Goal: Navigation & Orientation: Understand site structure

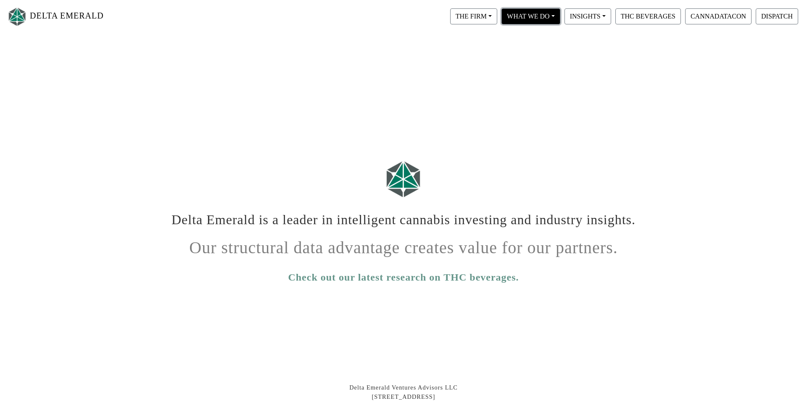
click at [497, 18] on button "WHAT WE DO" at bounding box center [473, 16] width 47 height 16
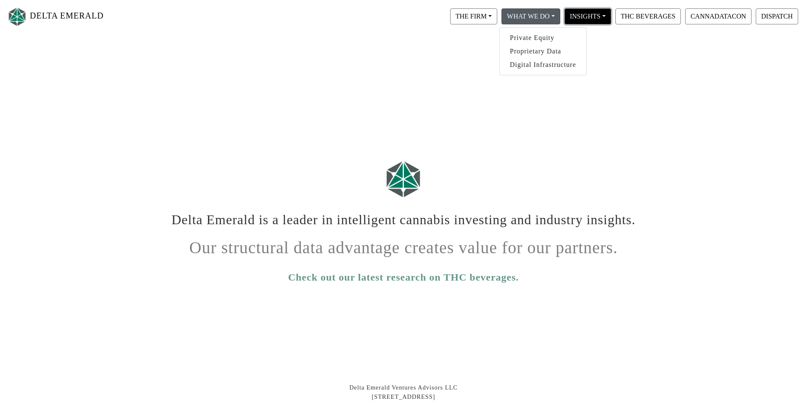
click at [497, 20] on button "INSIGHTS" at bounding box center [473, 16] width 47 height 16
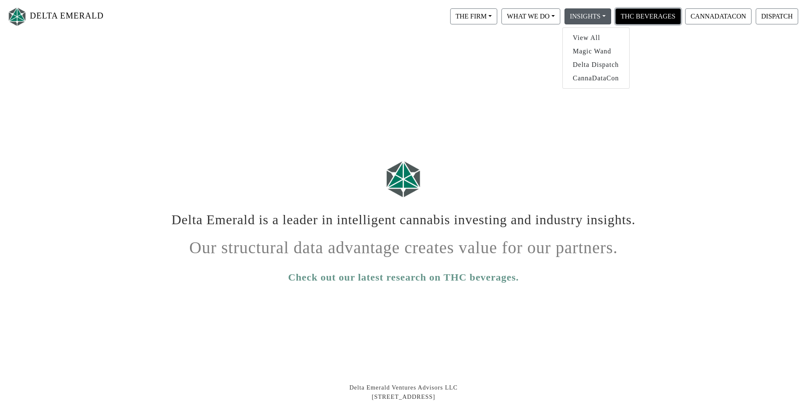
click at [644, 18] on button "THC BEVERAGES" at bounding box center [648, 16] width 66 height 16
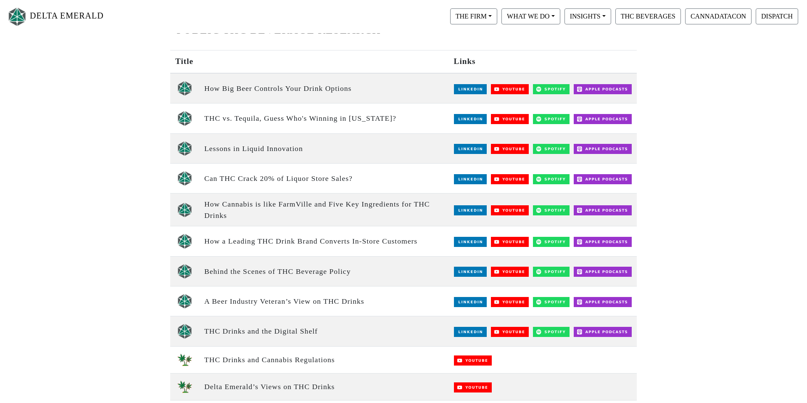
scroll to position [99, 0]
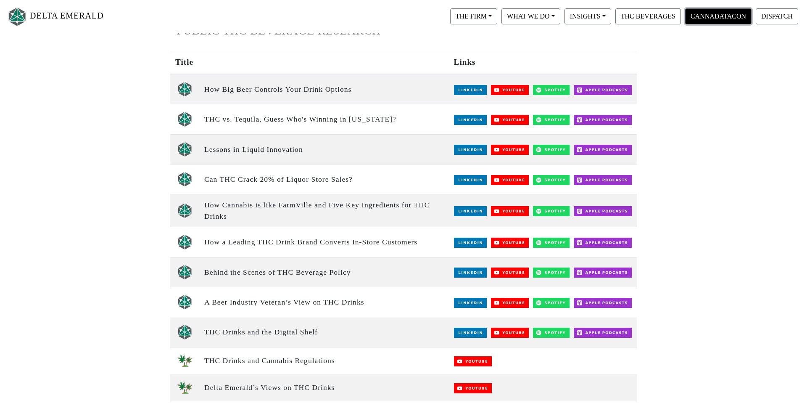
click at [709, 21] on button "CANNADATACON" at bounding box center [718, 16] width 66 height 16
click at [777, 14] on button "DISPATCH" at bounding box center [777, 16] width 42 height 16
click at [497, 21] on button "WHAT WE DO" at bounding box center [473, 16] width 47 height 16
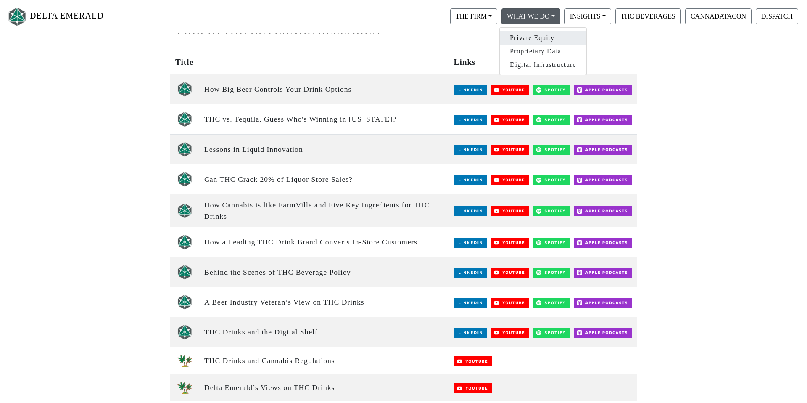
click at [529, 36] on link "Private Equity" at bounding box center [543, 37] width 87 height 13
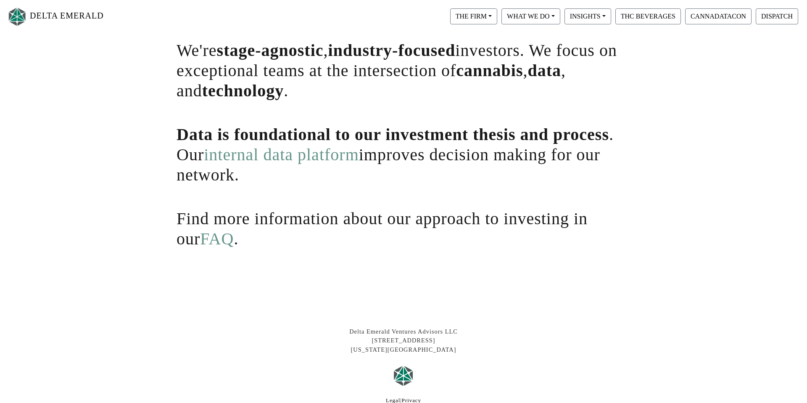
scroll to position [110, 0]
click at [200, 241] on link "FAQ" at bounding box center [217, 238] width 34 height 19
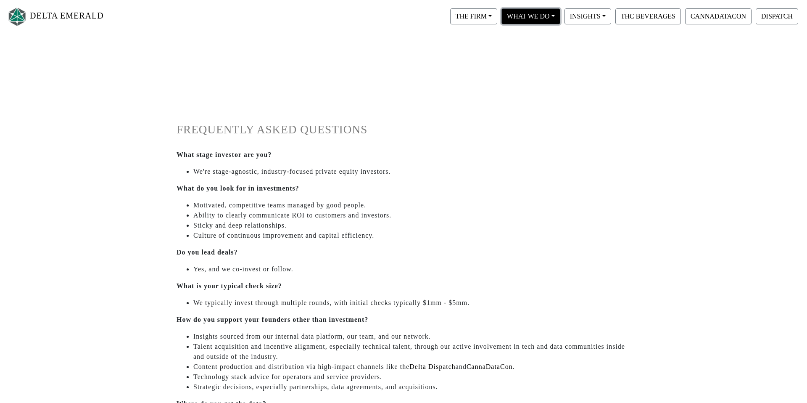
click at [497, 22] on button "WHAT WE DO" at bounding box center [473, 16] width 47 height 16
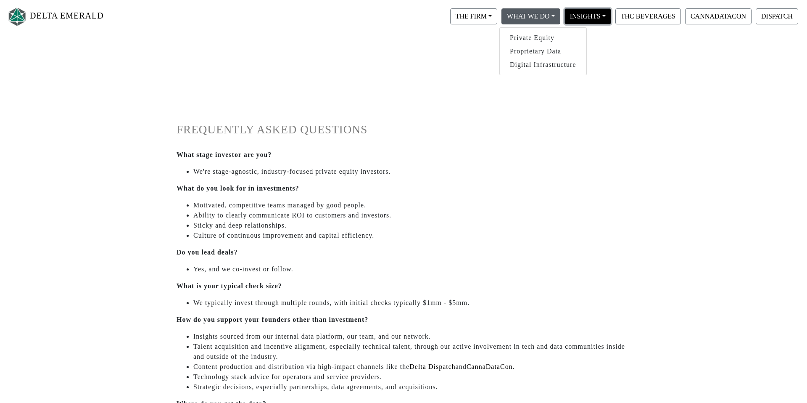
click at [497, 16] on button "INSIGHTS" at bounding box center [473, 16] width 47 height 16
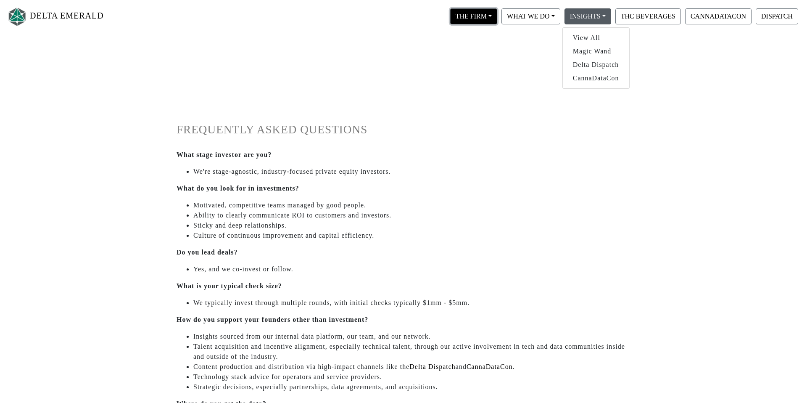
click at [474, 18] on button "THE FIRM" at bounding box center [473, 16] width 47 height 16
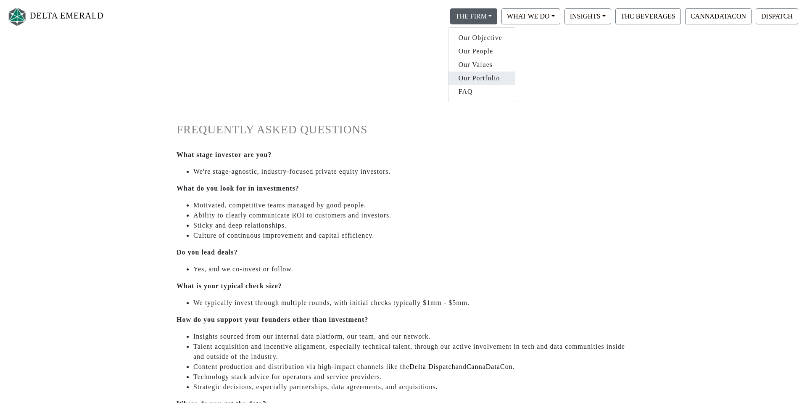
click at [475, 76] on link "Our Portfolio" at bounding box center [482, 77] width 66 height 13
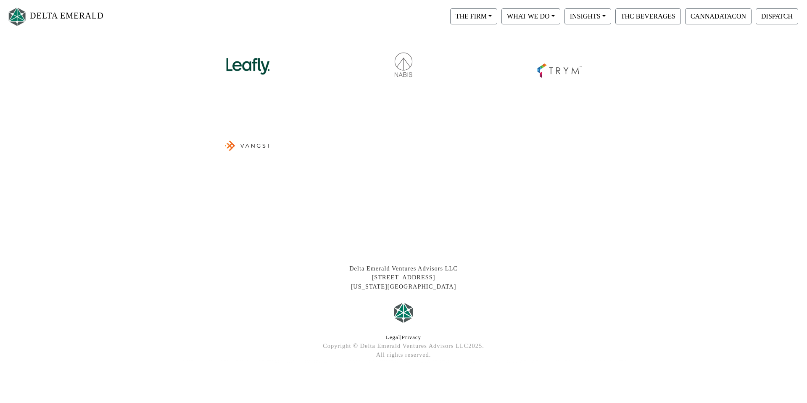
scroll to position [357, 0]
